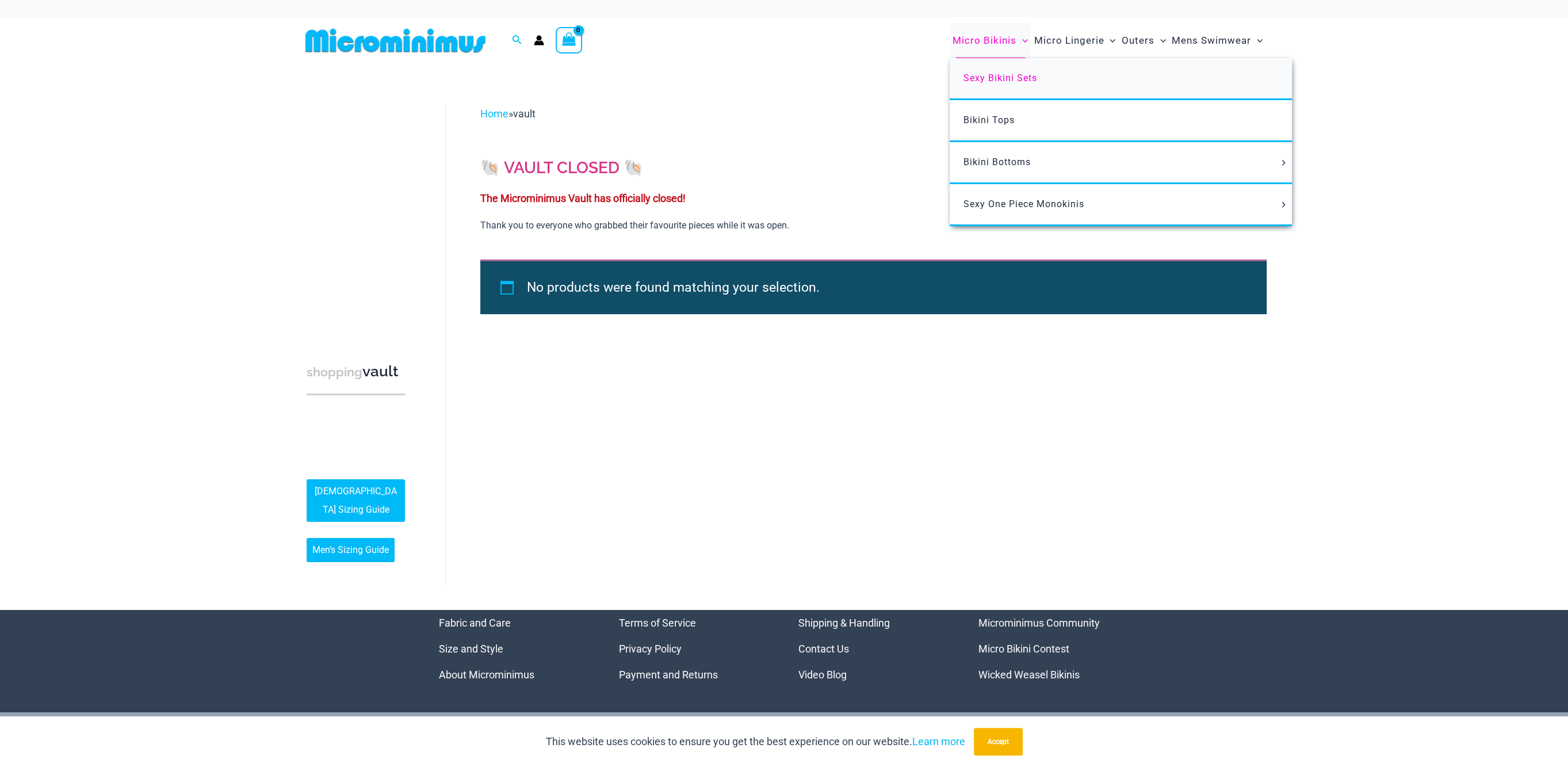
click at [1016, 76] on span "Sexy Bikini Sets" at bounding box center [1000, 78] width 74 height 11
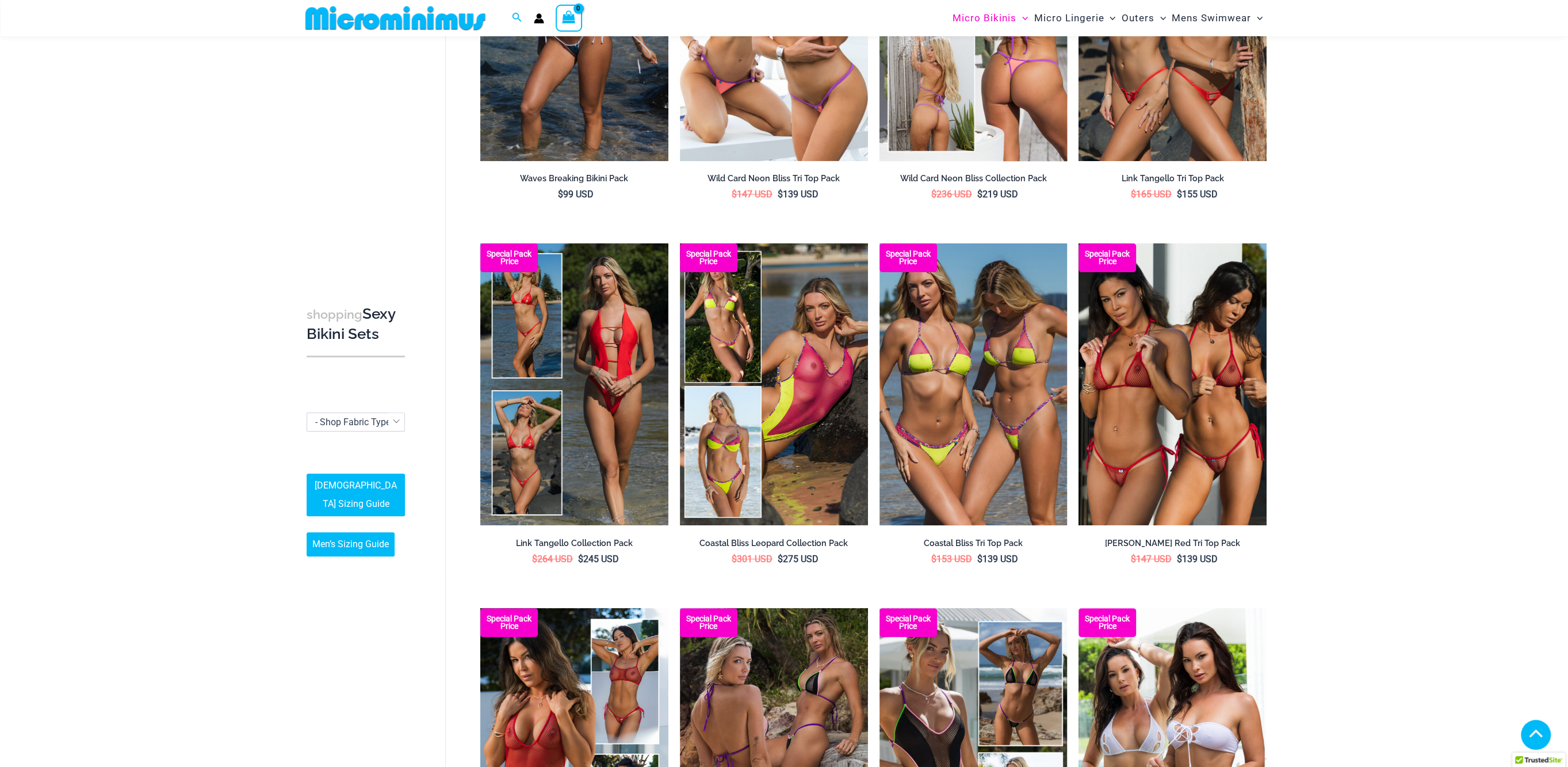
scroll to position [348, 0]
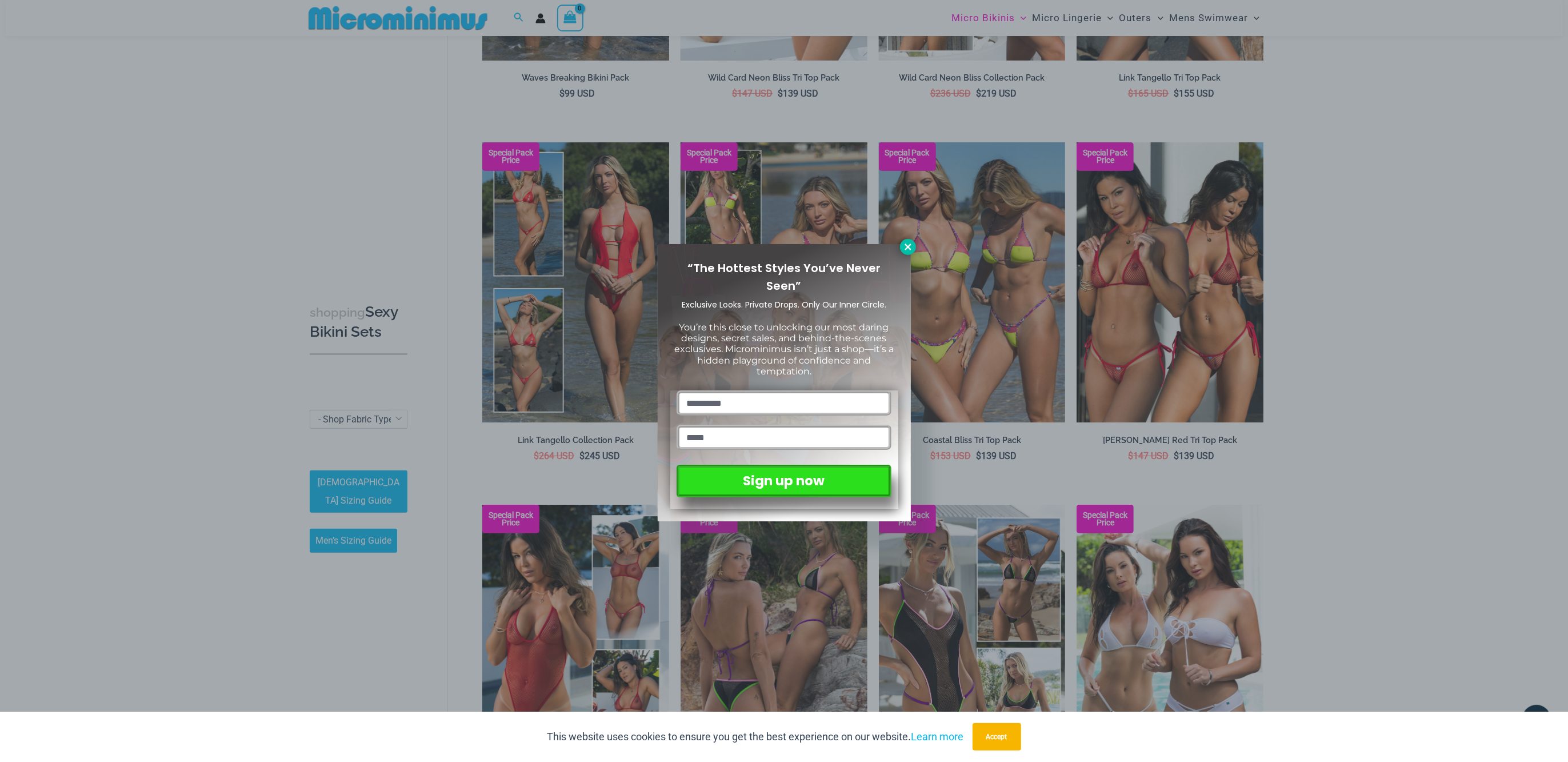
click at [909, 245] on icon at bounding box center [907, 246] width 10 height 10
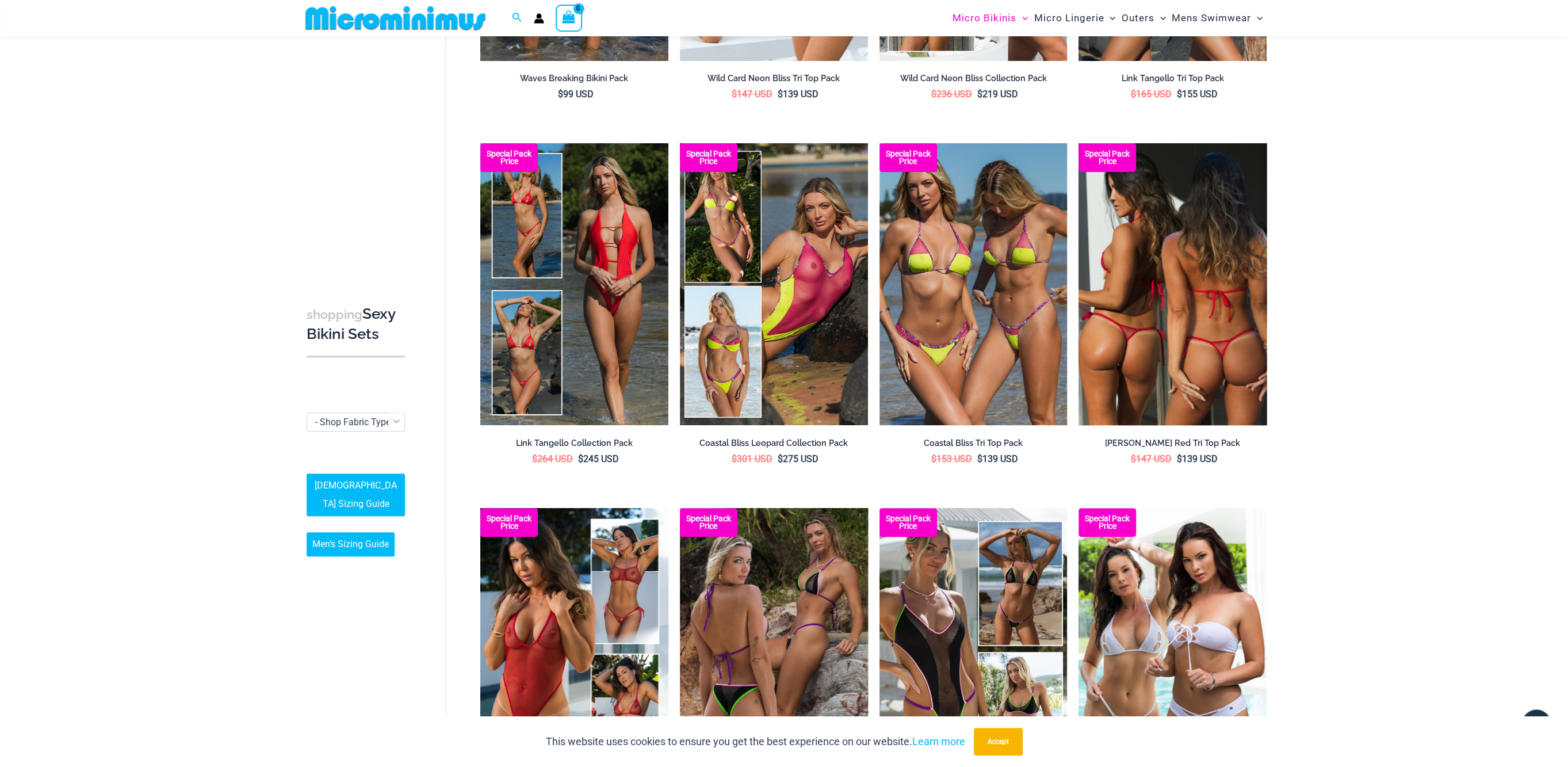
click at [1153, 293] on img at bounding box center [1173, 284] width 188 height 282
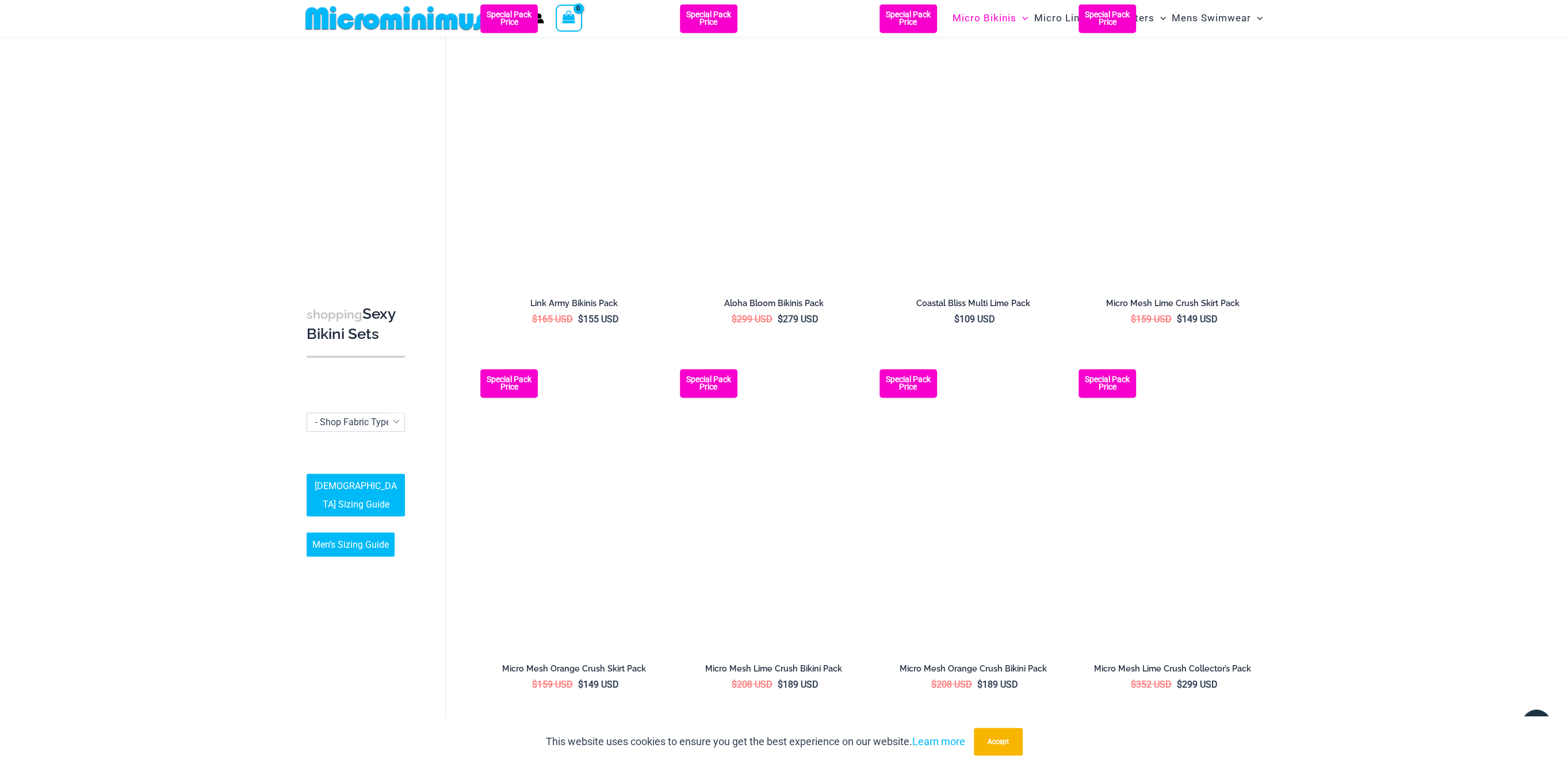
scroll to position [2433, 0]
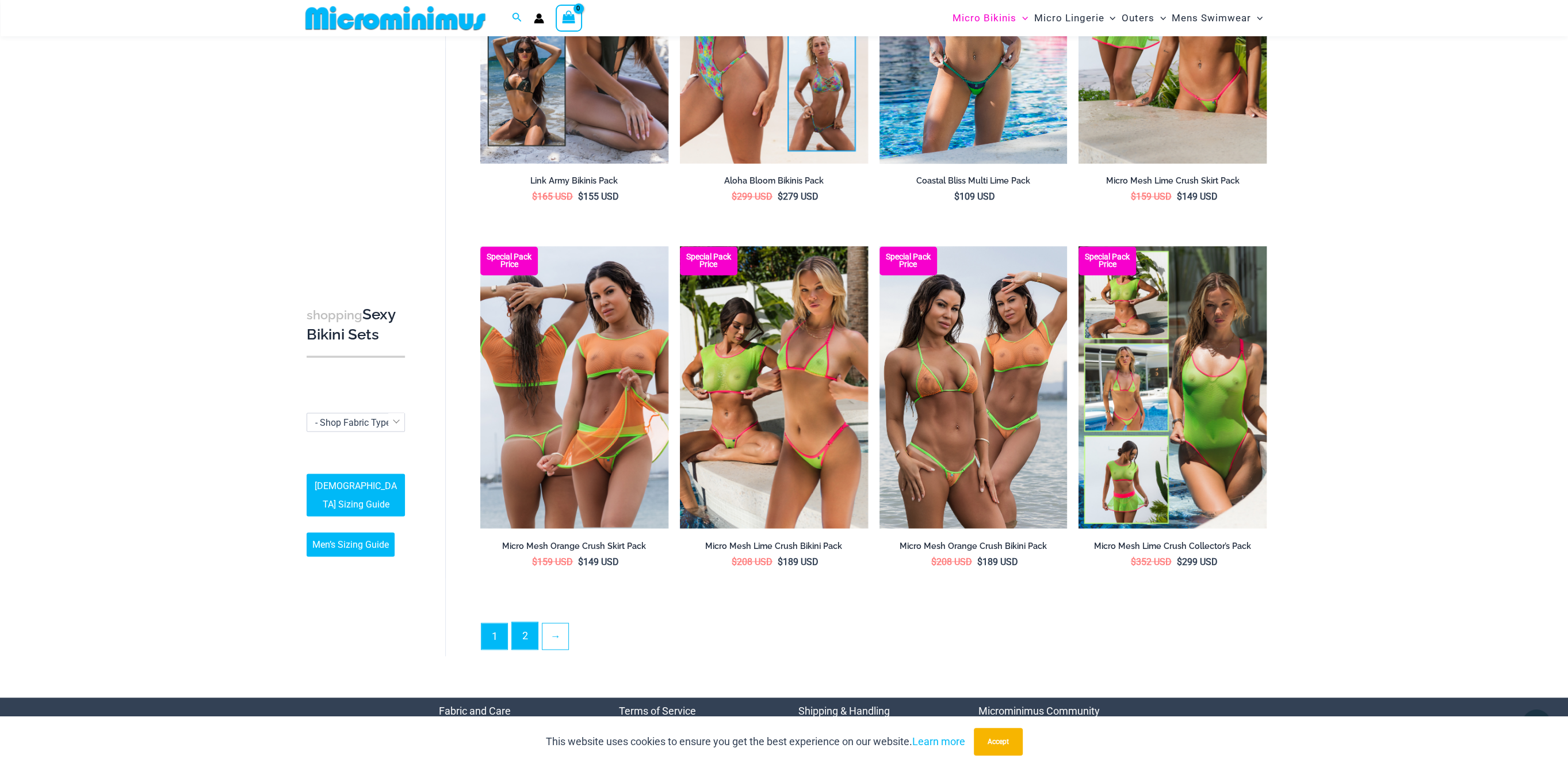
click at [523, 626] on link "2" at bounding box center [524, 635] width 26 height 27
